Goal: Task Accomplishment & Management: Manage account settings

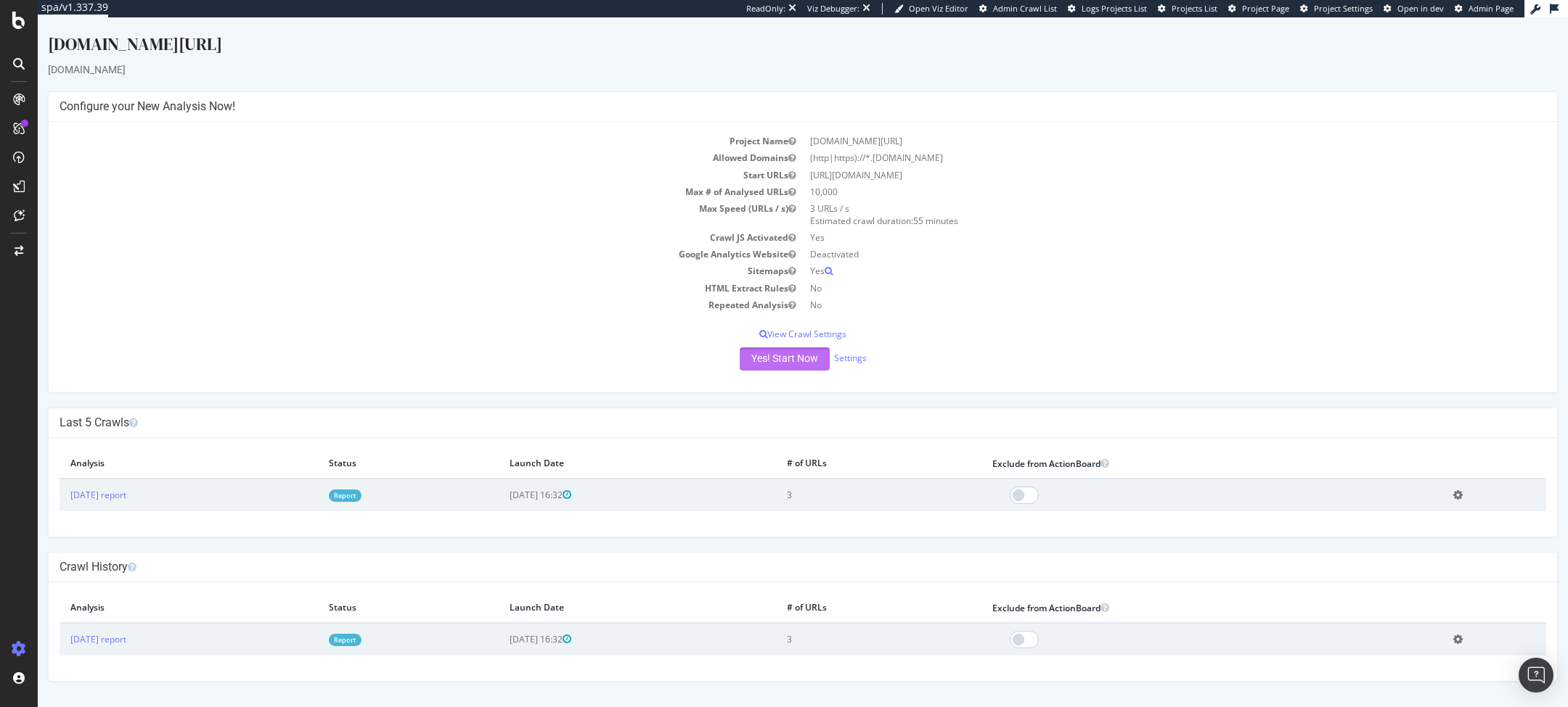
click at [777, 361] on button "Yes! Start Now" at bounding box center [784, 359] width 90 height 23
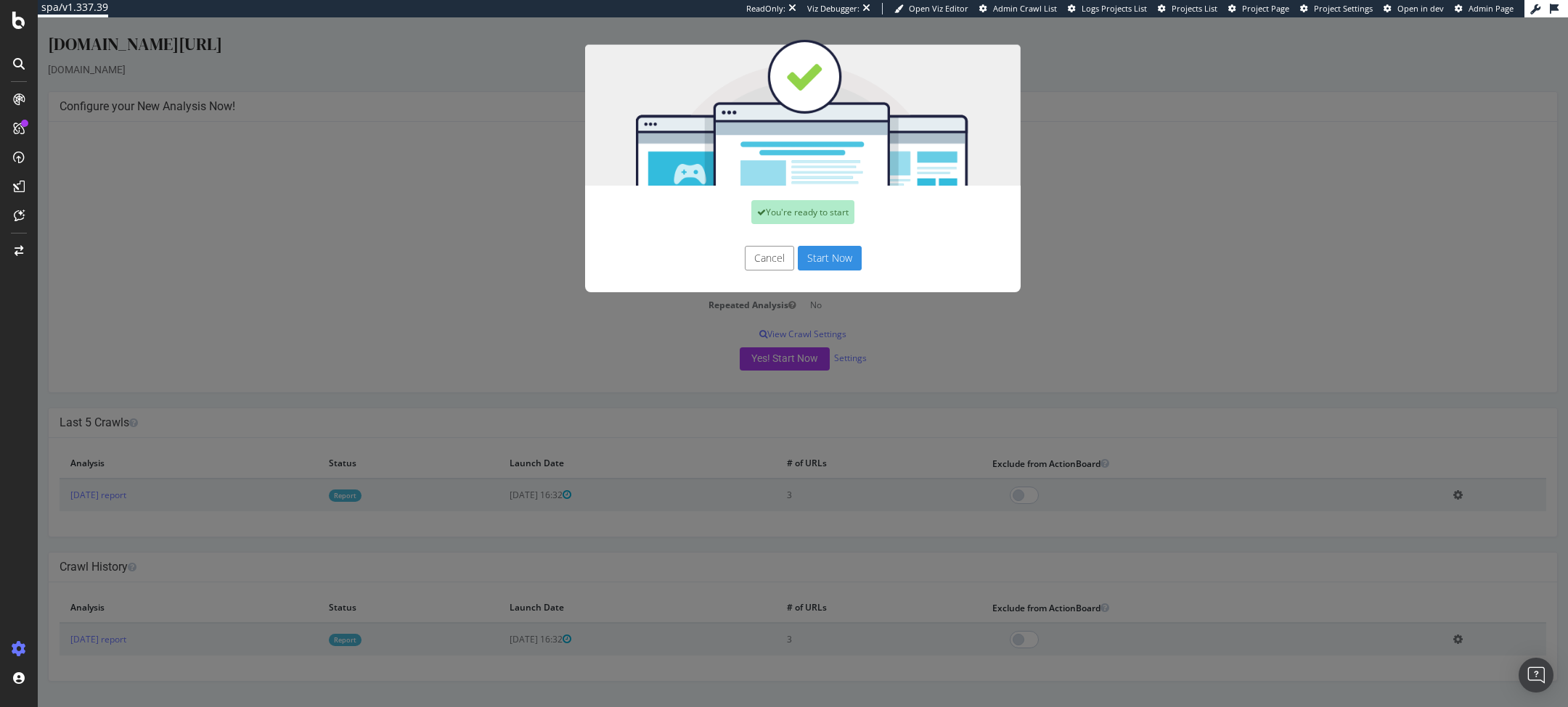
click at [758, 267] on button "Cancel" at bounding box center [769, 259] width 49 height 25
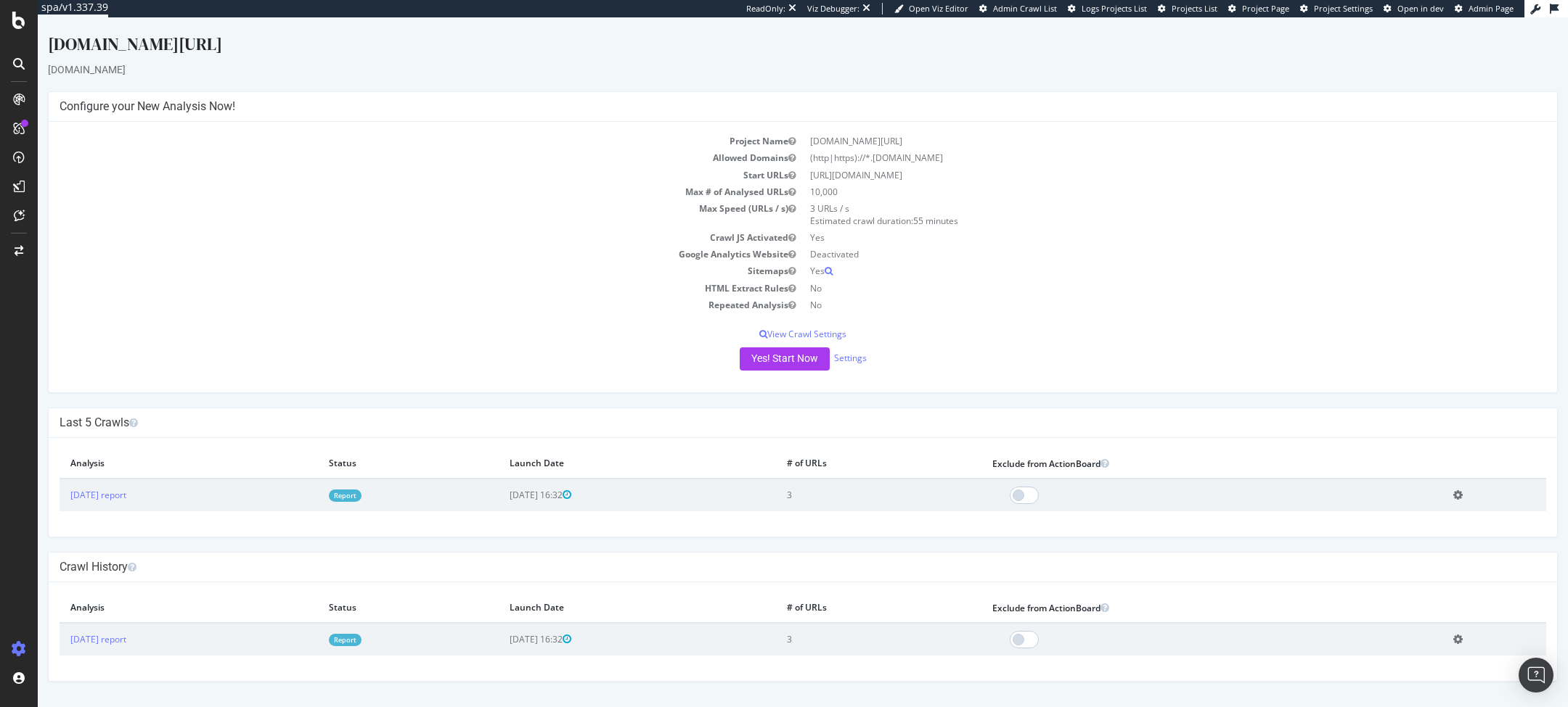
click at [575, 276] on td "Sitemaps" at bounding box center [431, 270] width 743 height 16
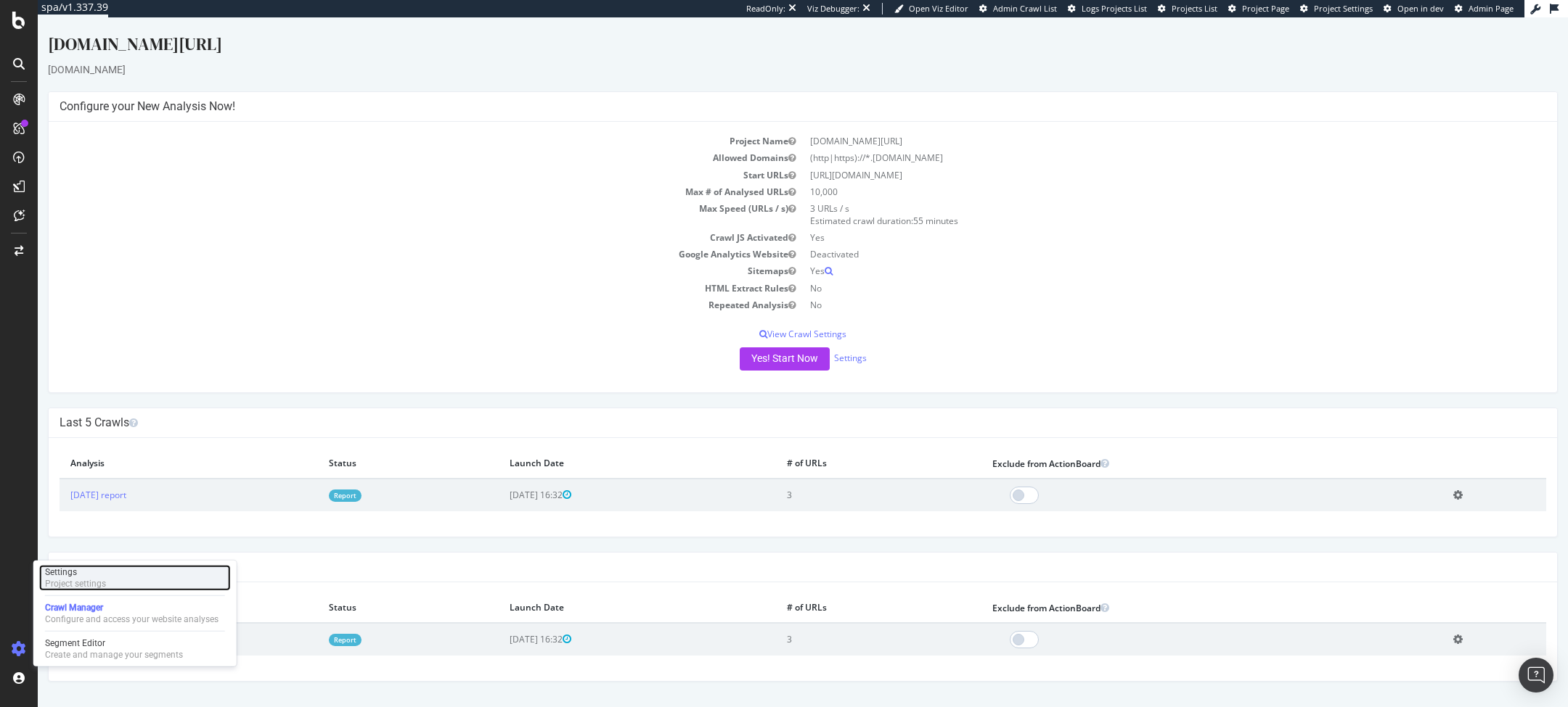
click at [77, 570] on div "Settings" at bounding box center [76, 572] width 61 height 12
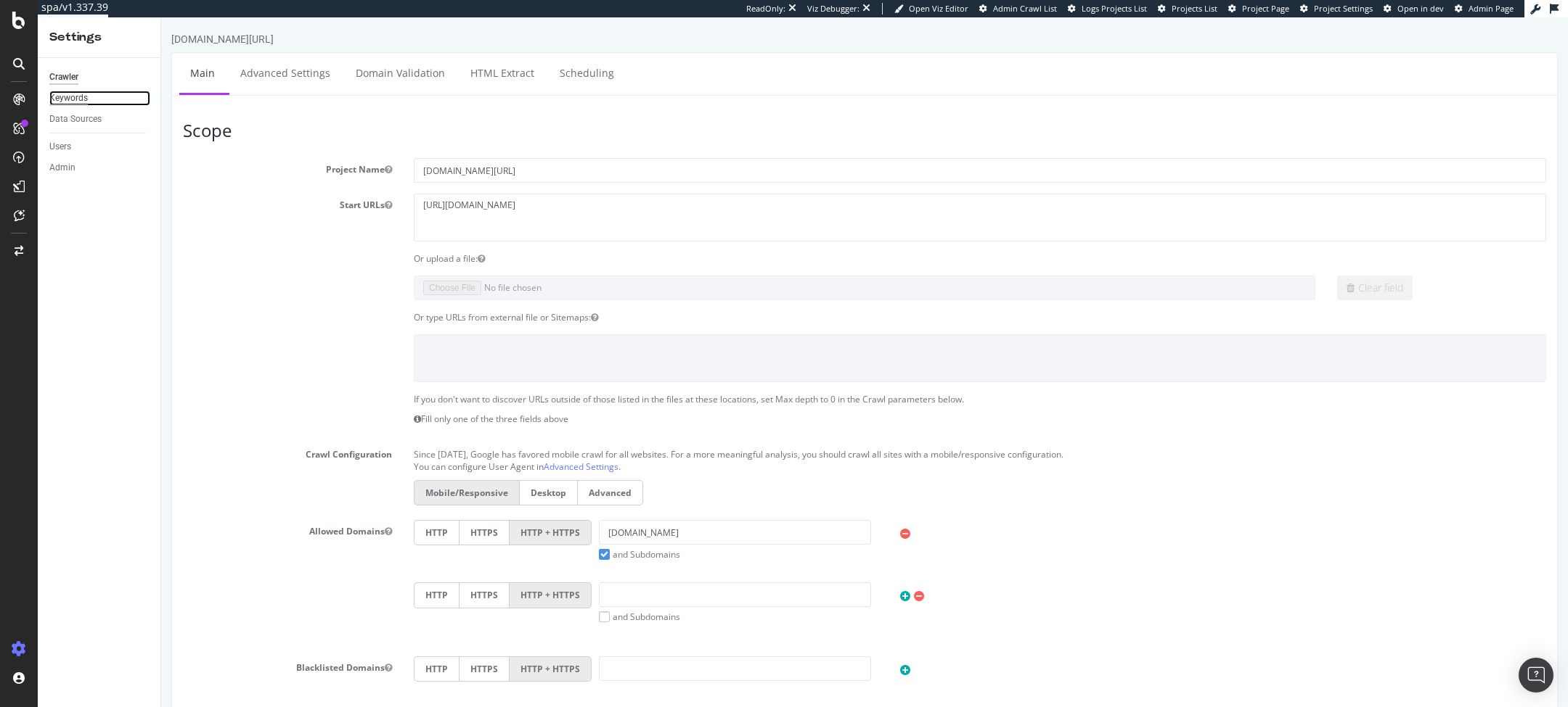
click at [70, 99] on div "Keywords" at bounding box center [68, 98] width 38 height 16
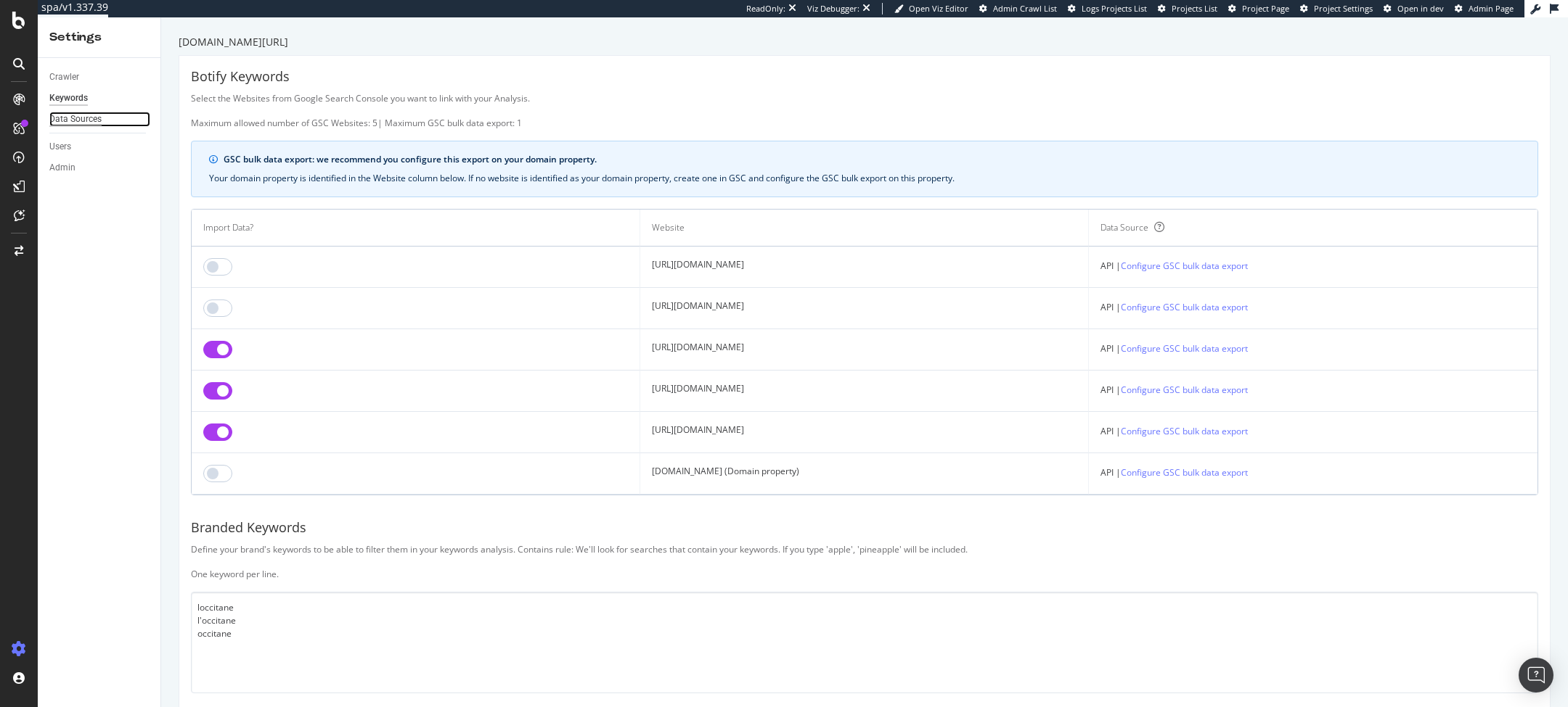
click at [68, 120] on div "Data Sources" at bounding box center [75, 120] width 52 height 16
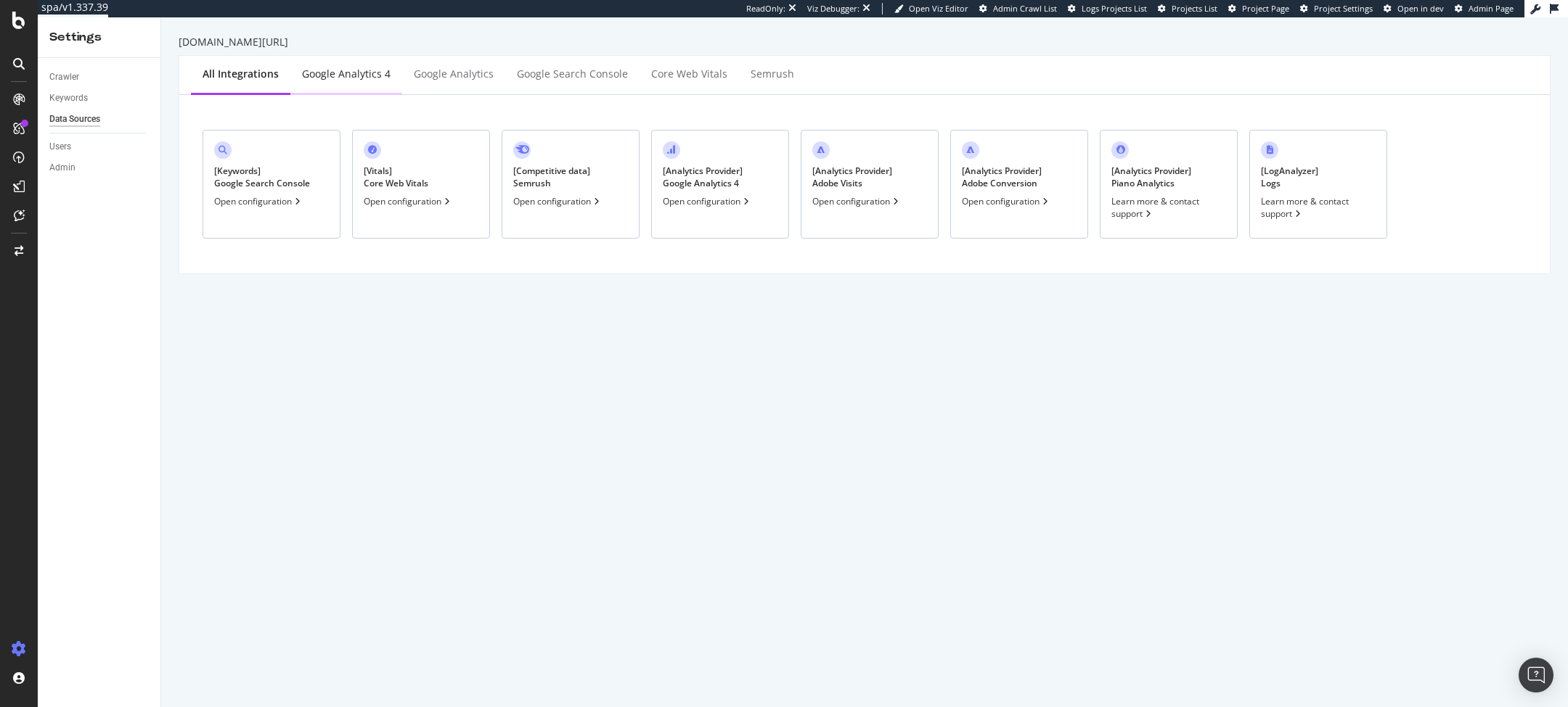
click at [335, 86] on div "Google Analytics 4" at bounding box center [345, 75] width 112 height 40
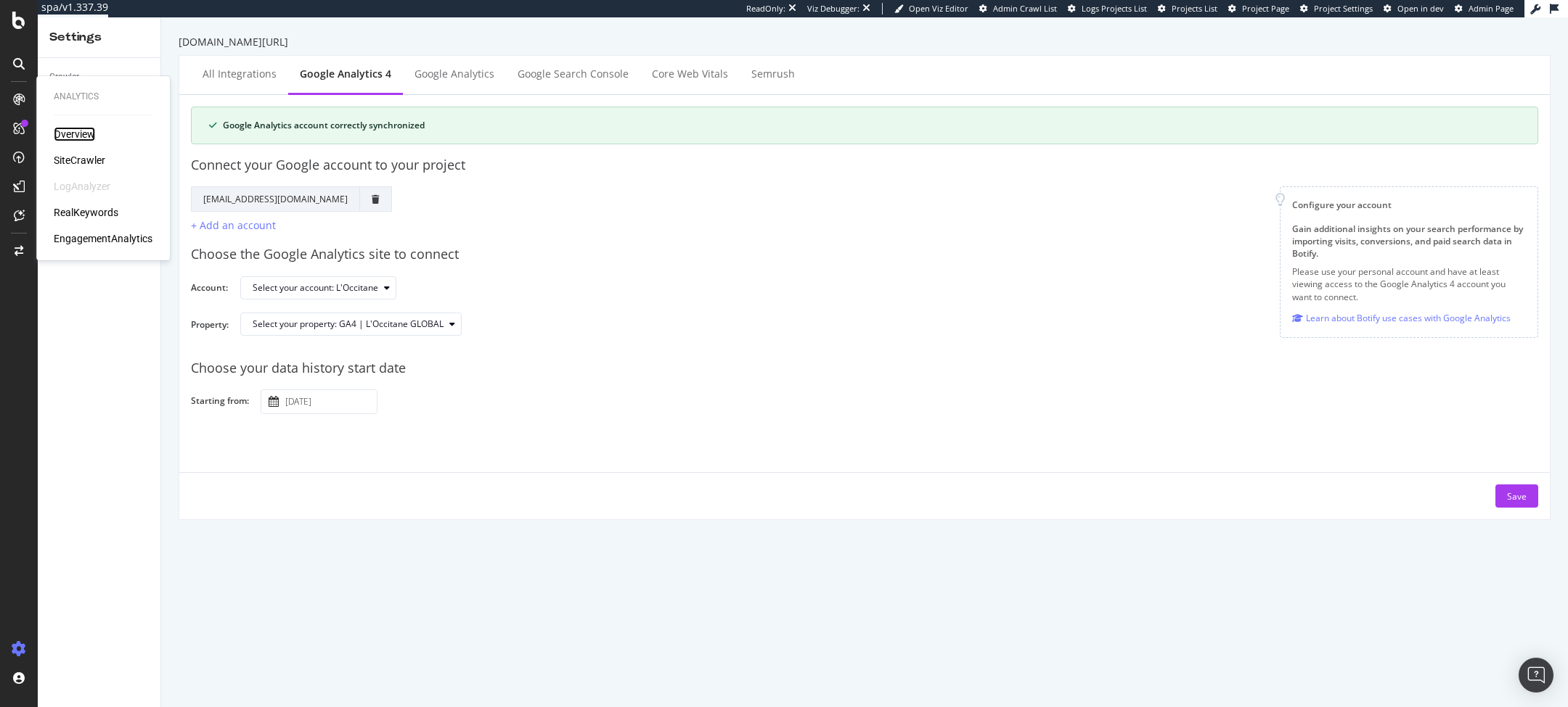
click at [81, 135] on div "Overview" at bounding box center [74, 134] width 41 height 15
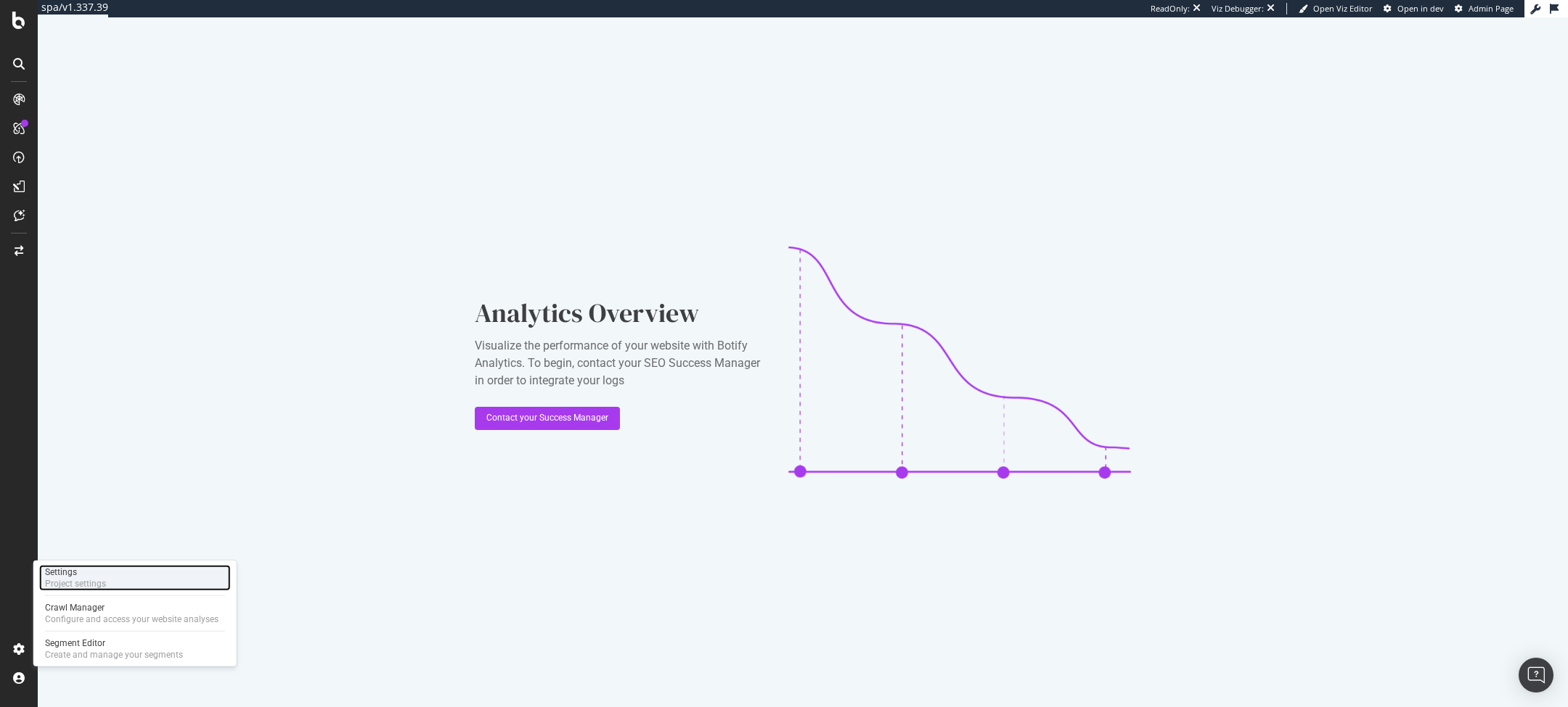
click at [79, 581] on div "Project settings" at bounding box center [76, 584] width 61 height 12
